Goal: Subscribe to service/newsletter

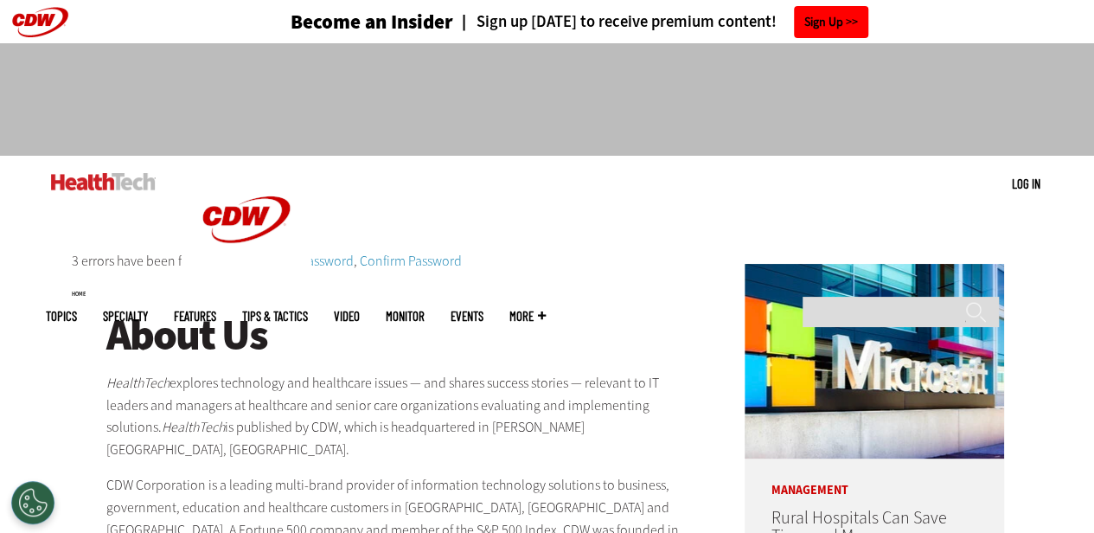
click at [807, 16] on link "Sign Up" at bounding box center [831, 22] width 74 height 32
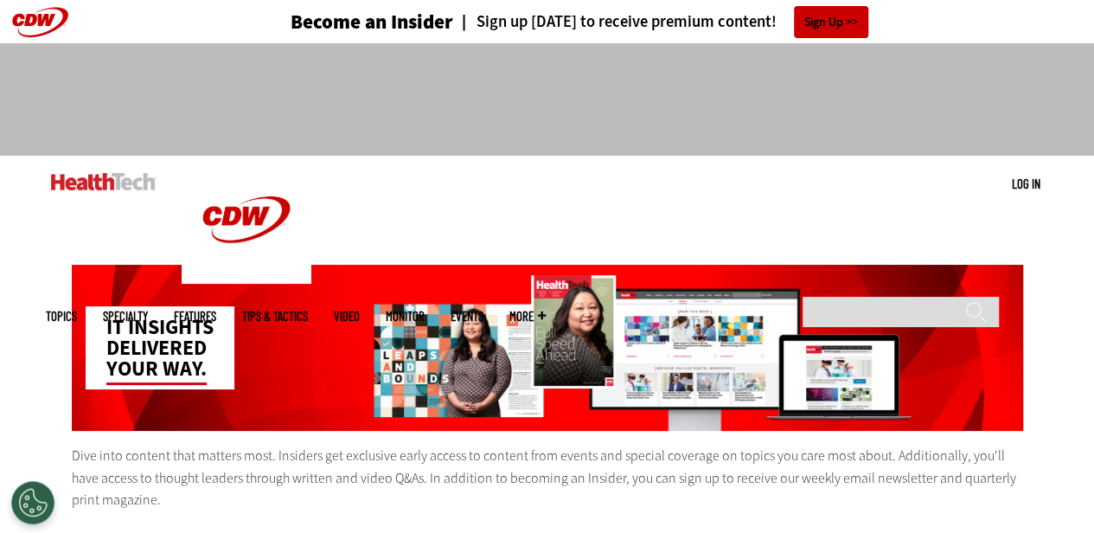
click at [962, 4] on div "Become an Insider Sign up today to receive premium content! Sign Up" at bounding box center [547, 21] width 1003 height 43
click at [848, 21] on link "Sign Up" at bounding box center [831, 22] width 74 height 32
click at [821, 16] on link "Sign Up" at bounding box center [831, 22] width 74 height 32
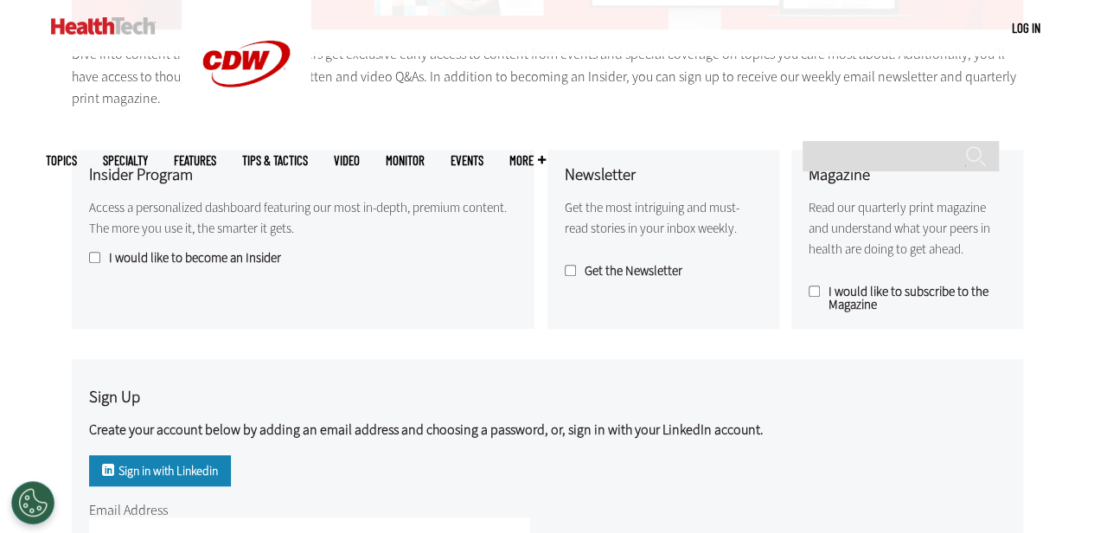
scroll to position [432, 0]
